Goal: Task Accomplishment & Management: Manage account settings

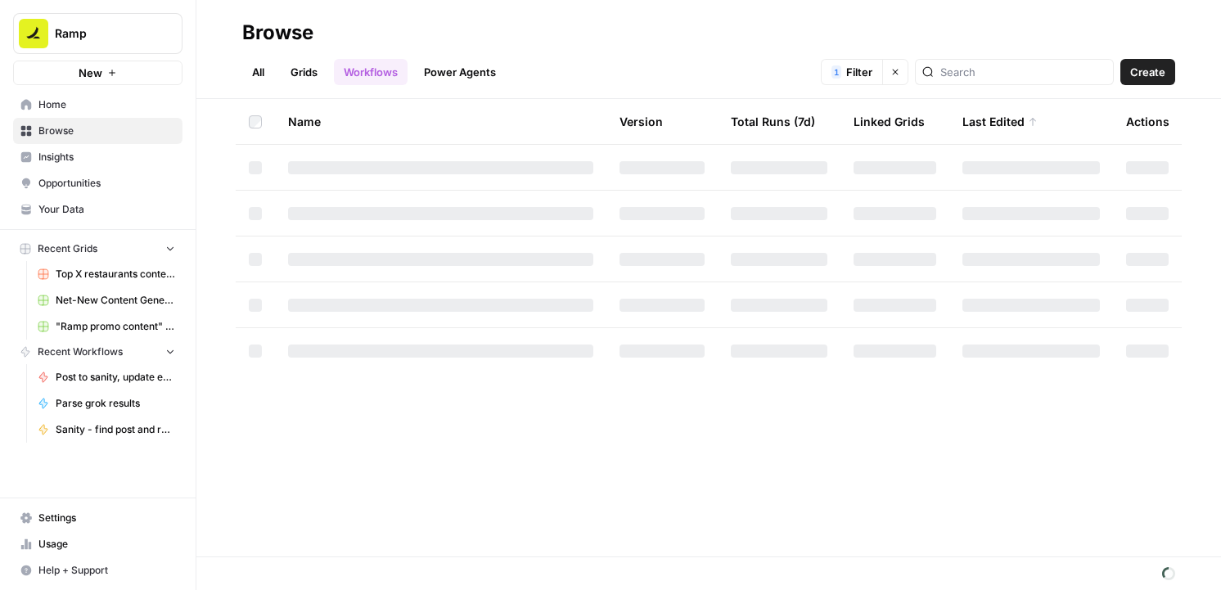
click at [95, 506] on link "Settings" at bounding box center [97, 518] width 169 height 26
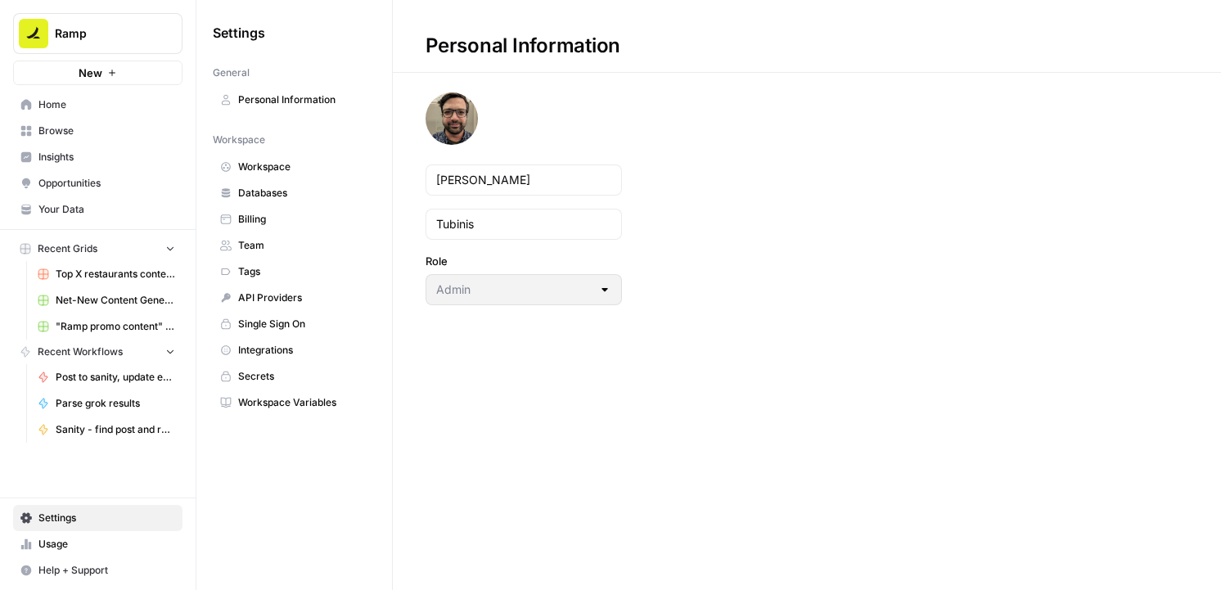
click at [260, 250] on span "Team" at bounding box center [303, 245] width 130 height 15
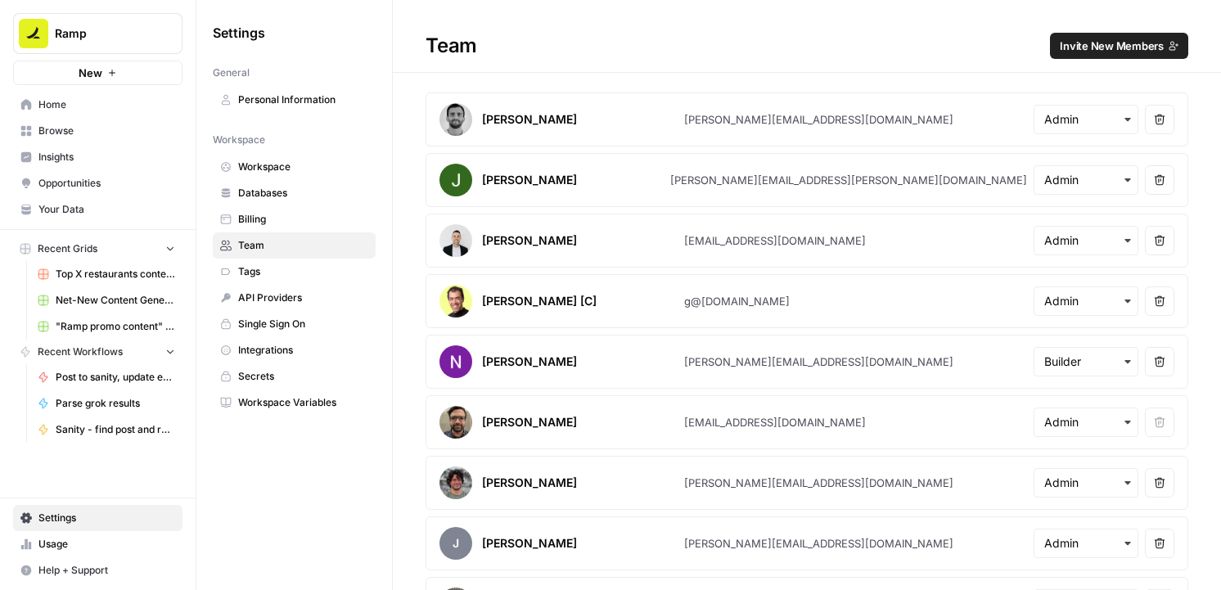
scroll to position [914, 0]
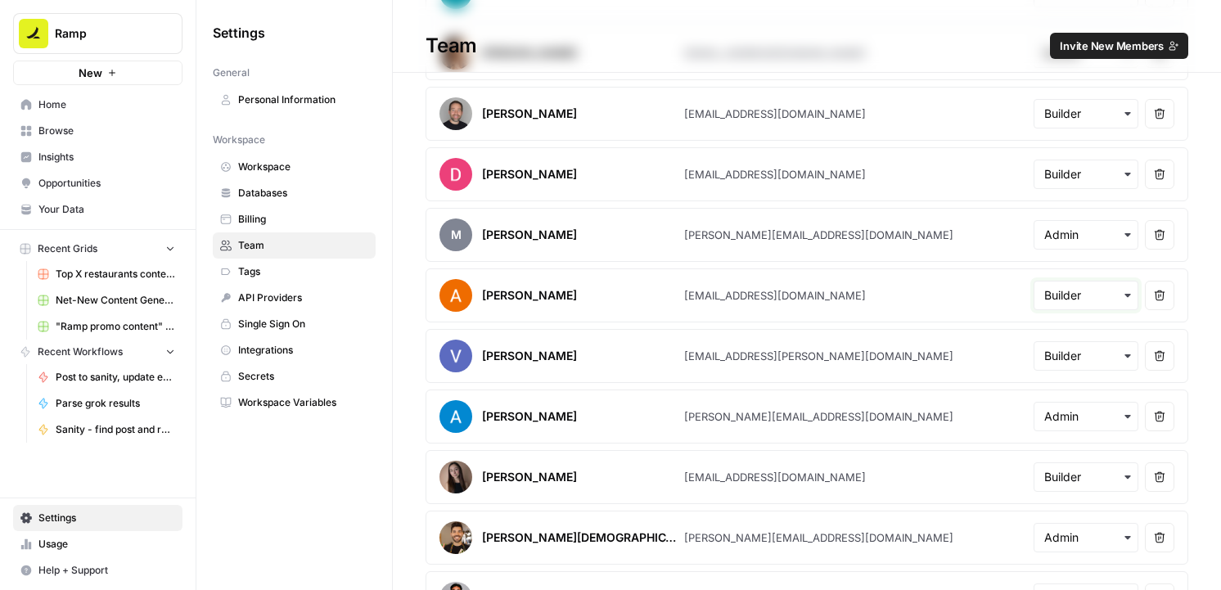
click at [1113, 303] on input "text" at bounding box center [1086, 295] width 83 height 16
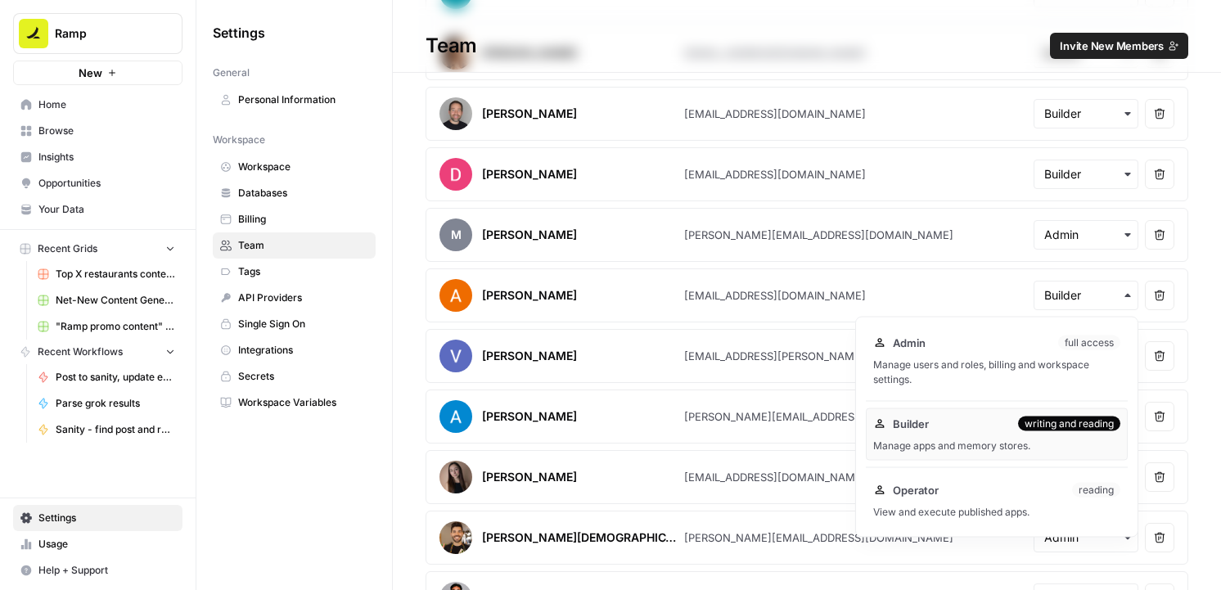
click at [1004, 367] on div "Manage users and roles, billing and workspace settings." at bounding box center [996, 372] width 247 height 29
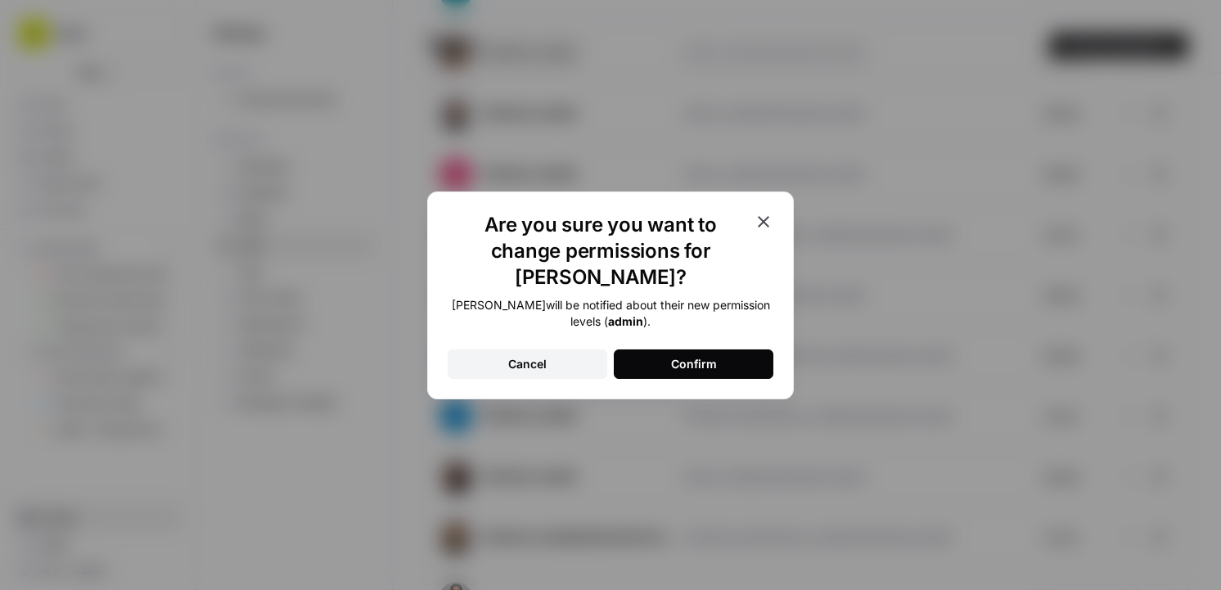
click at [717, 352] on button "Confirm" at bounding box center [694, 364] width 160 height 29
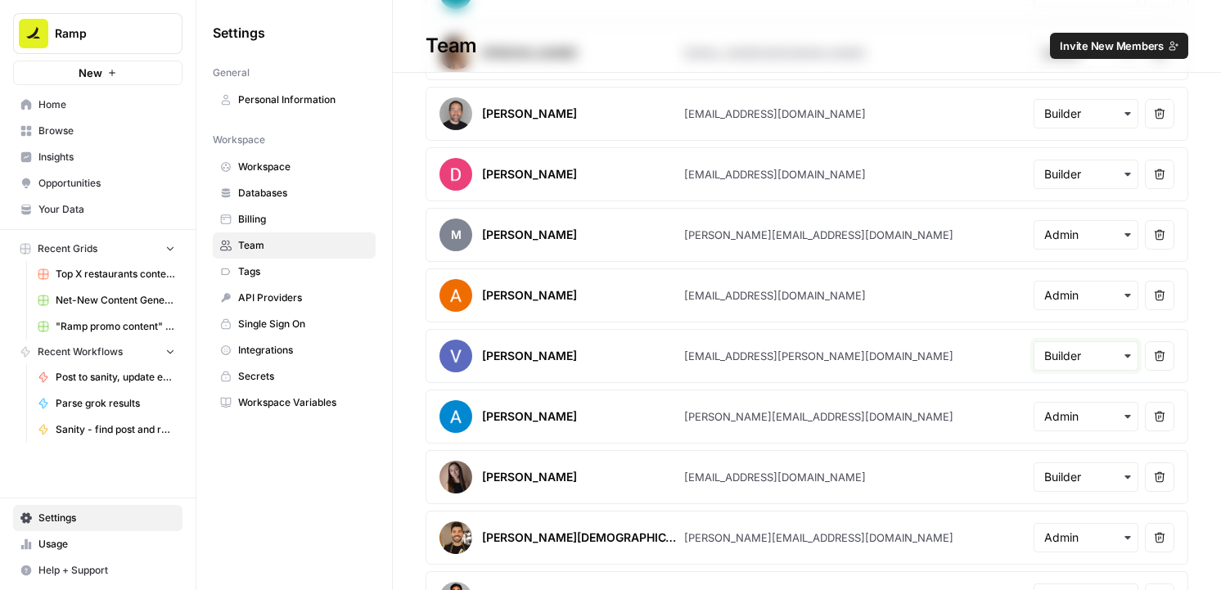
click at [1101, 358] on input "text" at bounding box center [1086, 356] width 83 height 16
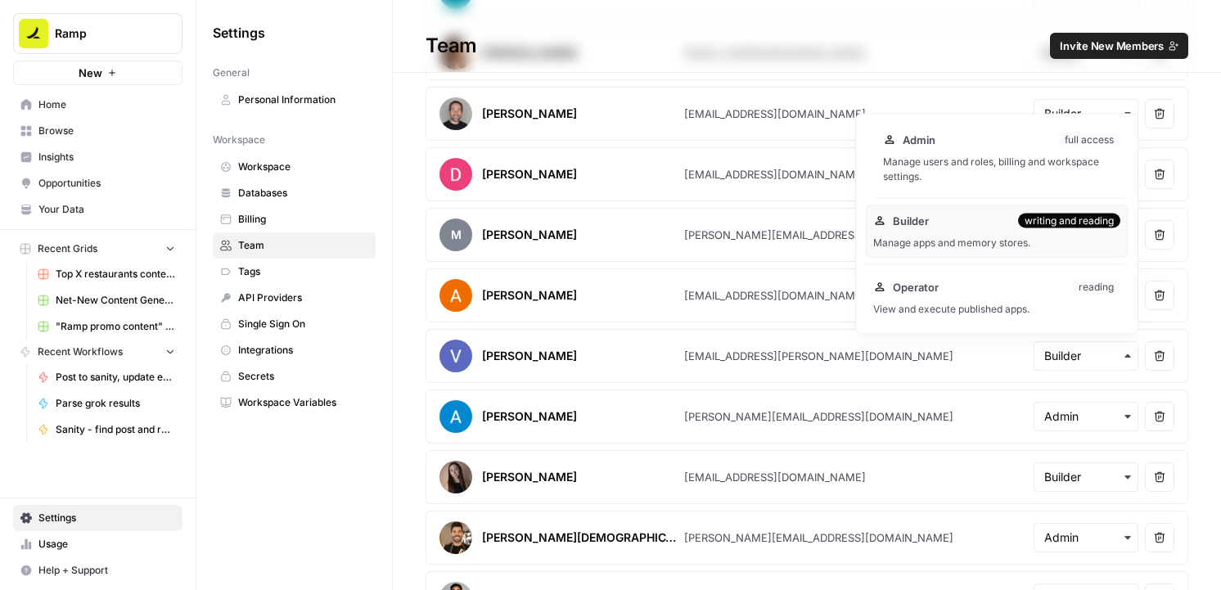
click at [972, 164] on div "Manage users and roles, billing and workspace settings." at bounding box center [1001, 169] width 237 height 29
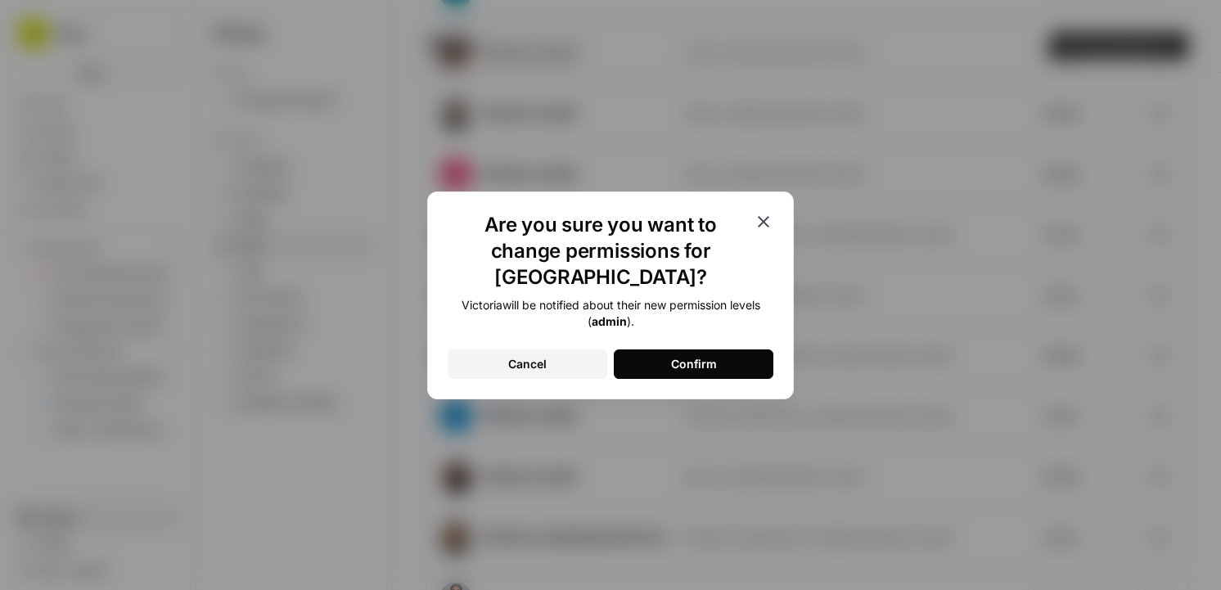
click at [718, 359] on button "Confirm" at bounding box center [694, 364] width 160 height 29
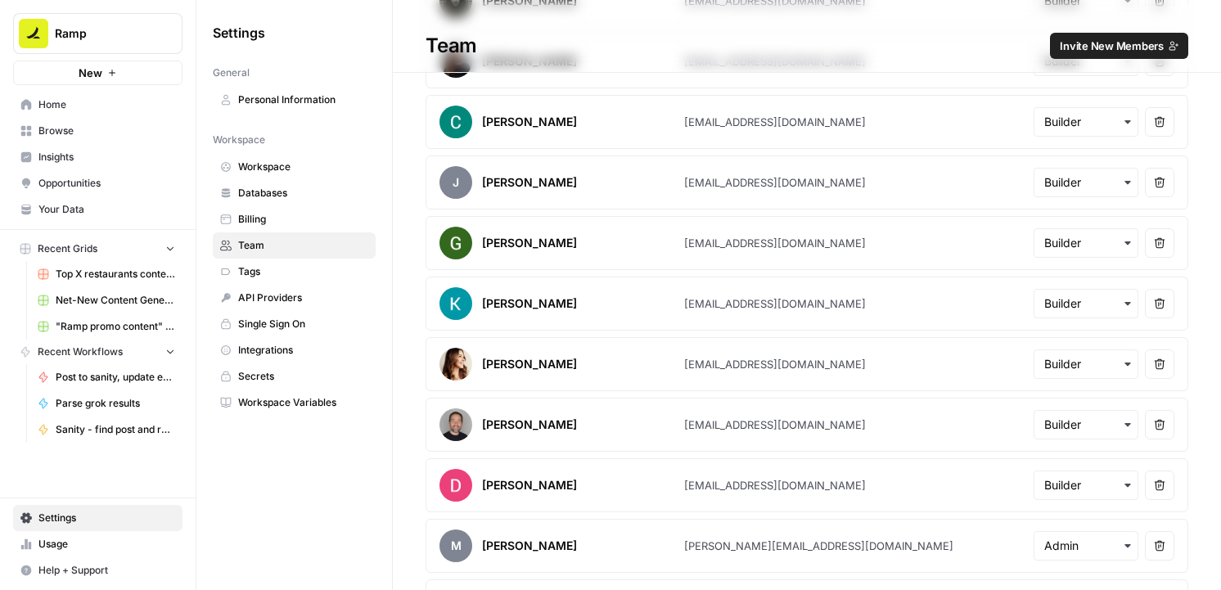
scroll to position [549, 0]
